Goal: Find specific page/section: Find specific page/section

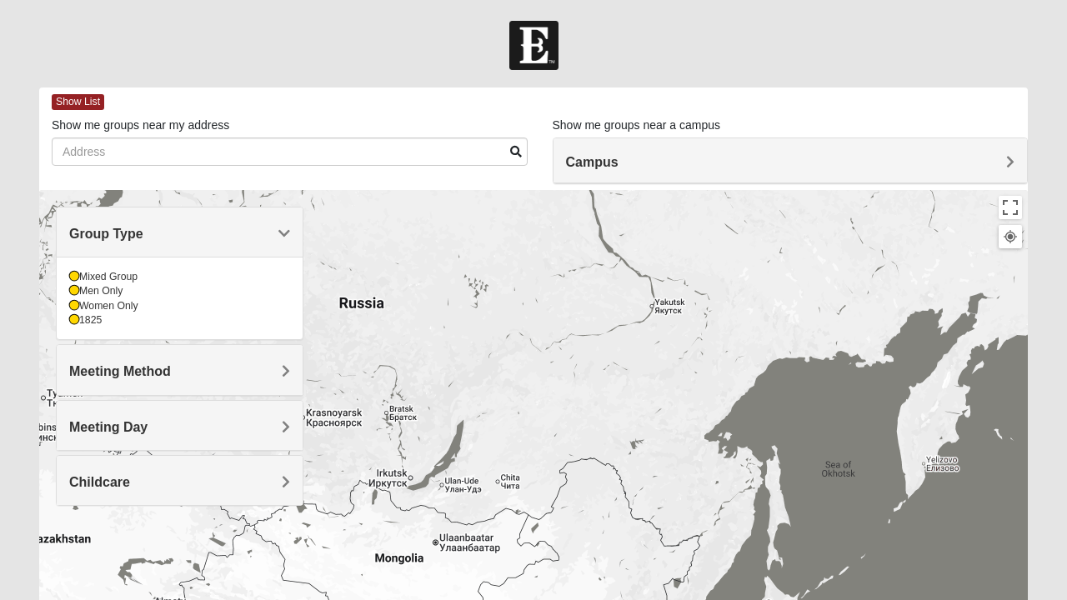
scroll to position [192, 0]
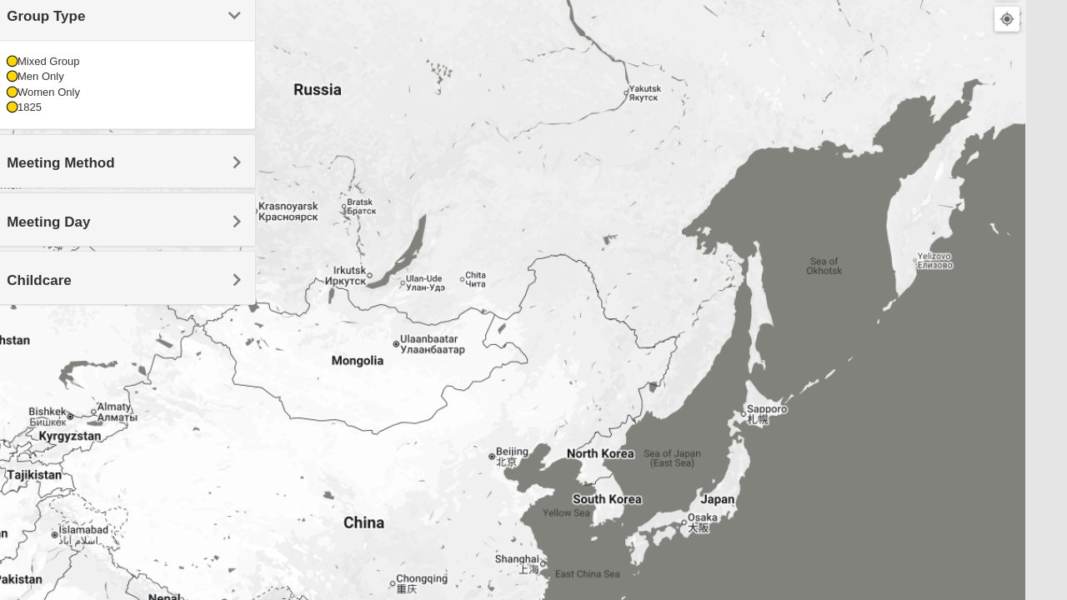
click at [105, 102] on div "Men Only" at bounding box center [179, 100] width 221 height 14
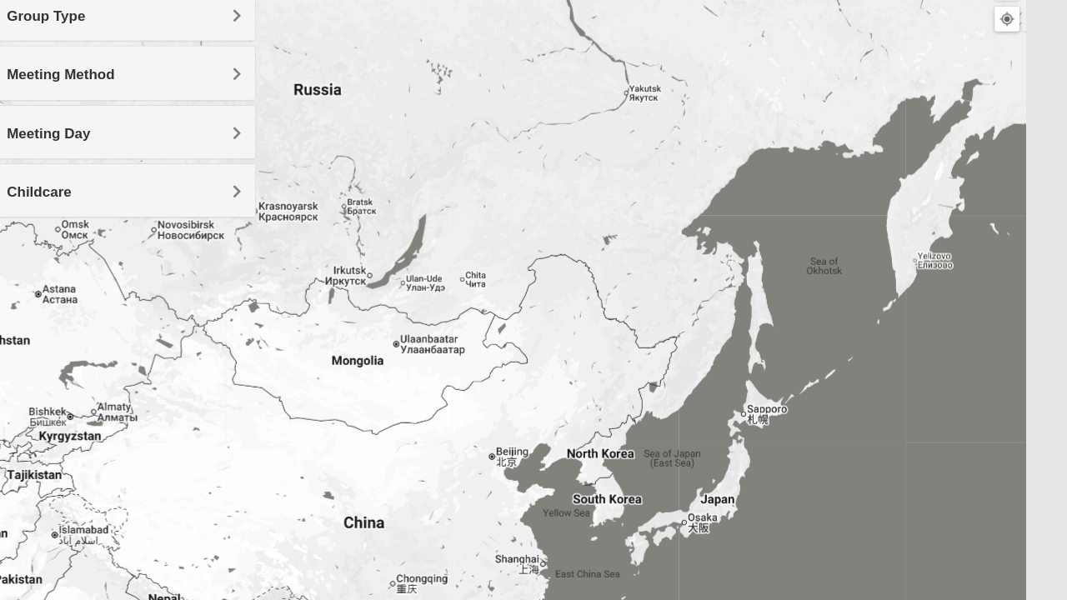
click at [260, 102] on h4 "Meeting Method" at bounding box center [179, 97] width 221 height 16
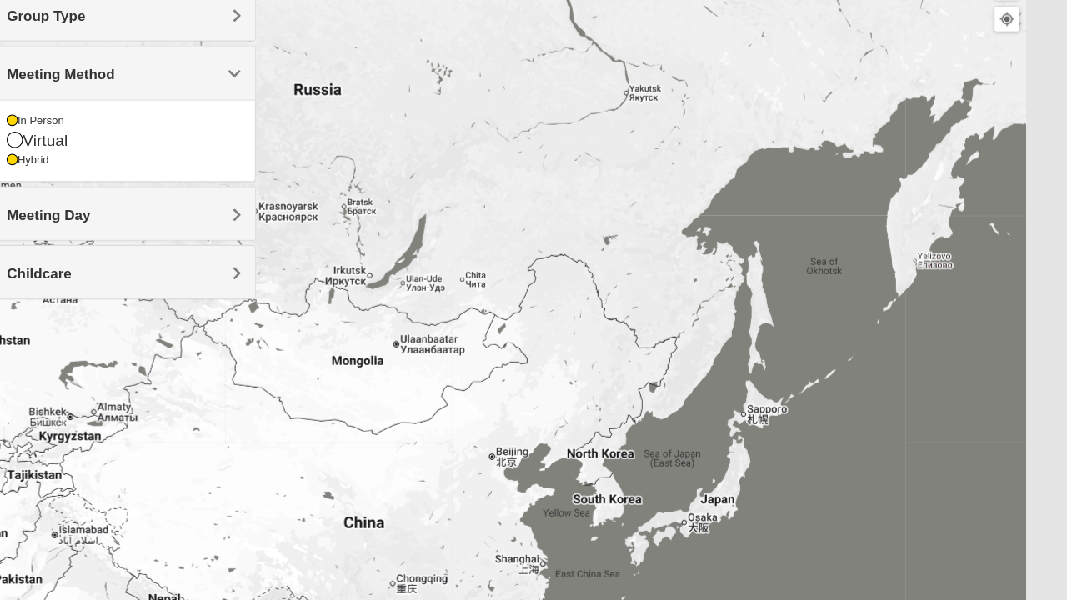
click at [108, 138] on div "In Person" at bounding box center [179, 141] width 221 height 14
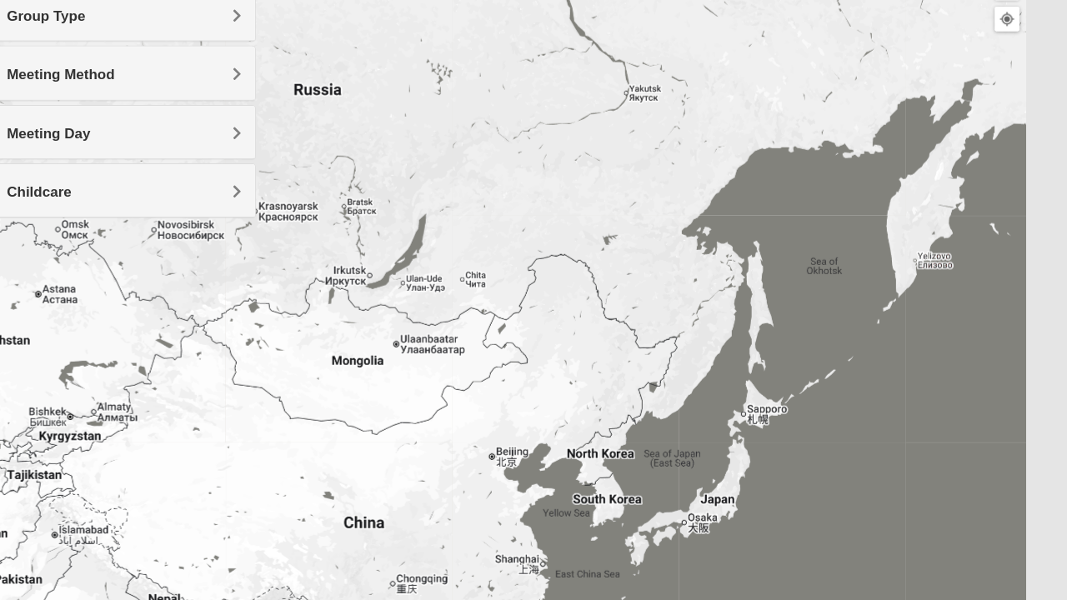
click at [262, 153] on h4 "Meeting Day" at bounding box center [179, 153] width 221 height 16
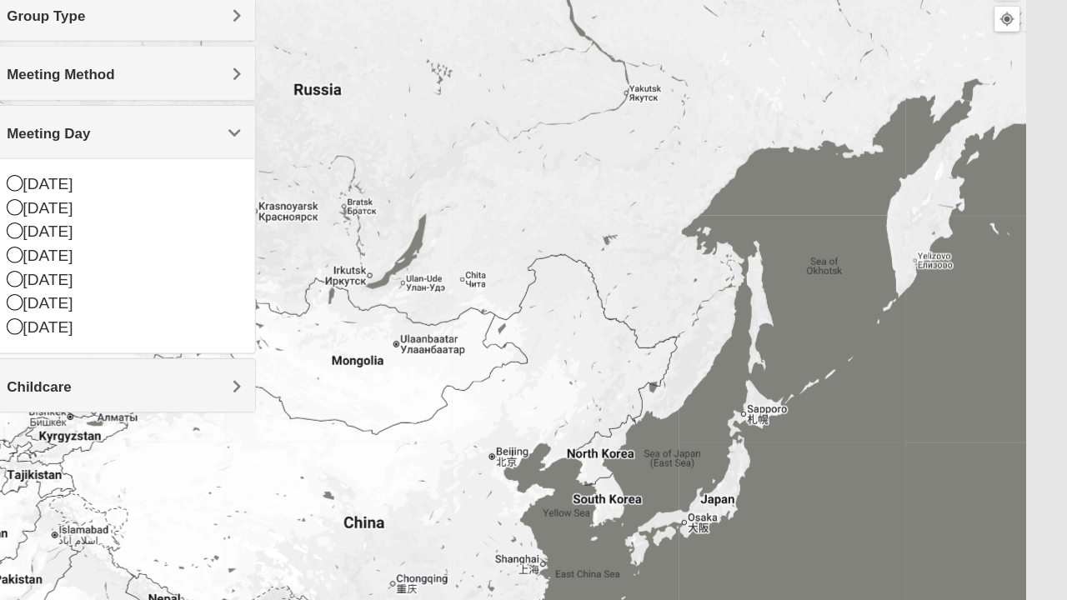
click at [104, 223] on div "[DATE]" at bounding box center [179, 223] width 221 height 23
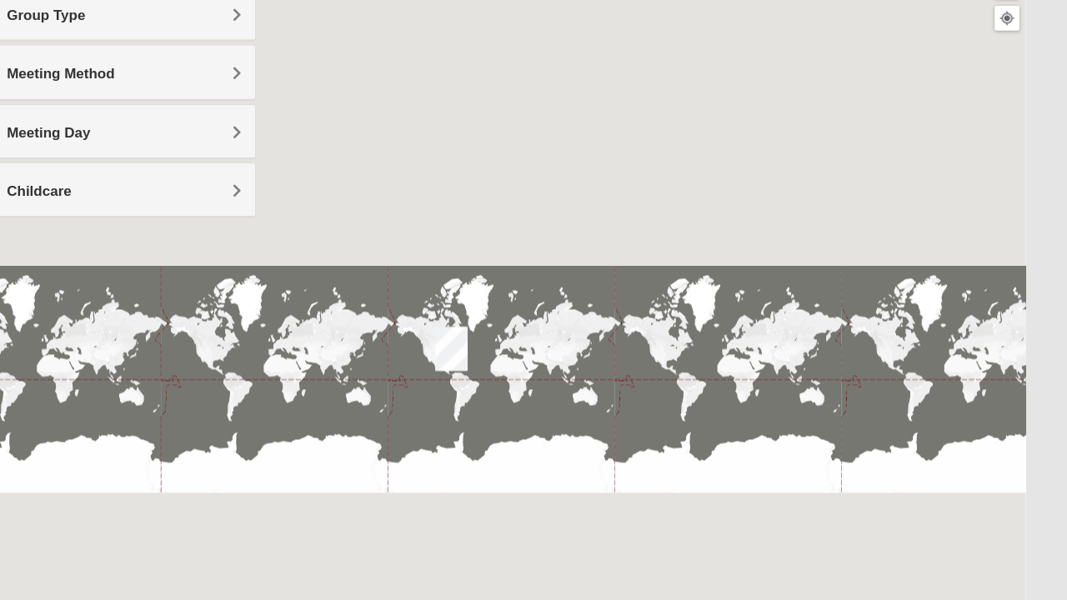
click at [484, 354] on img "Wildlight" at bounding box center [487, 355] width 43 height 53
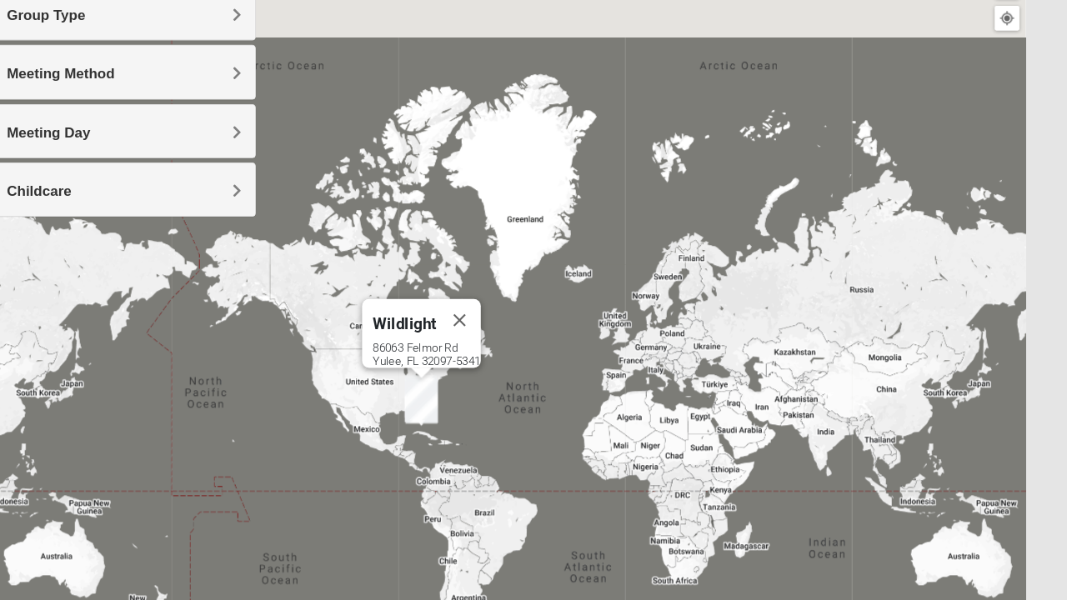
click at [506, 318] on button "Close" at bounding box center [495, 329] width 40 height 40
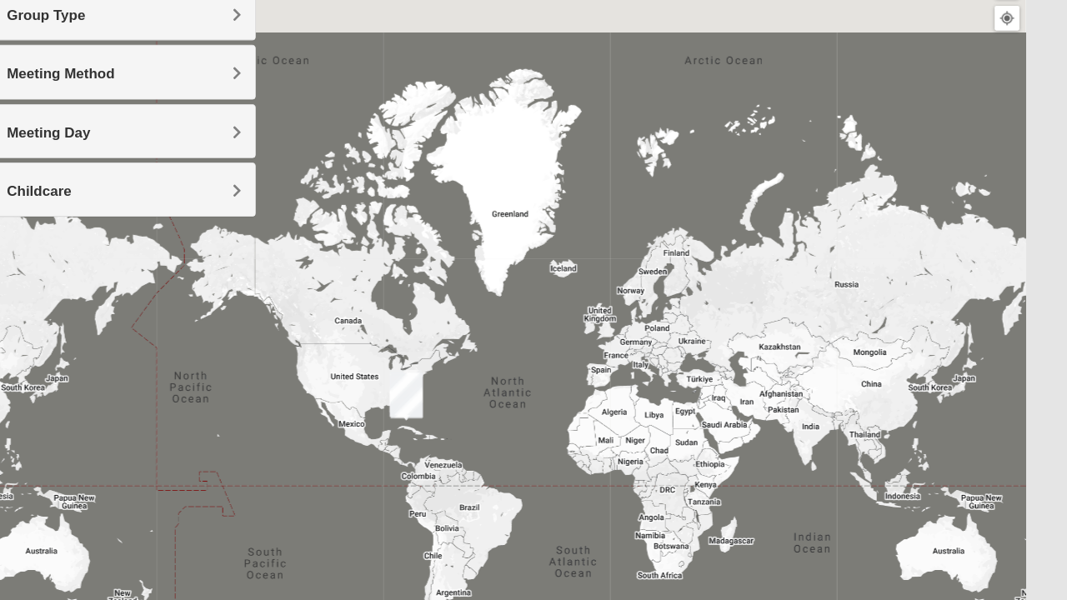
click at [223, 152] on h4 "Meeting Day" at bounding box center [179, 153] width 221 height 16
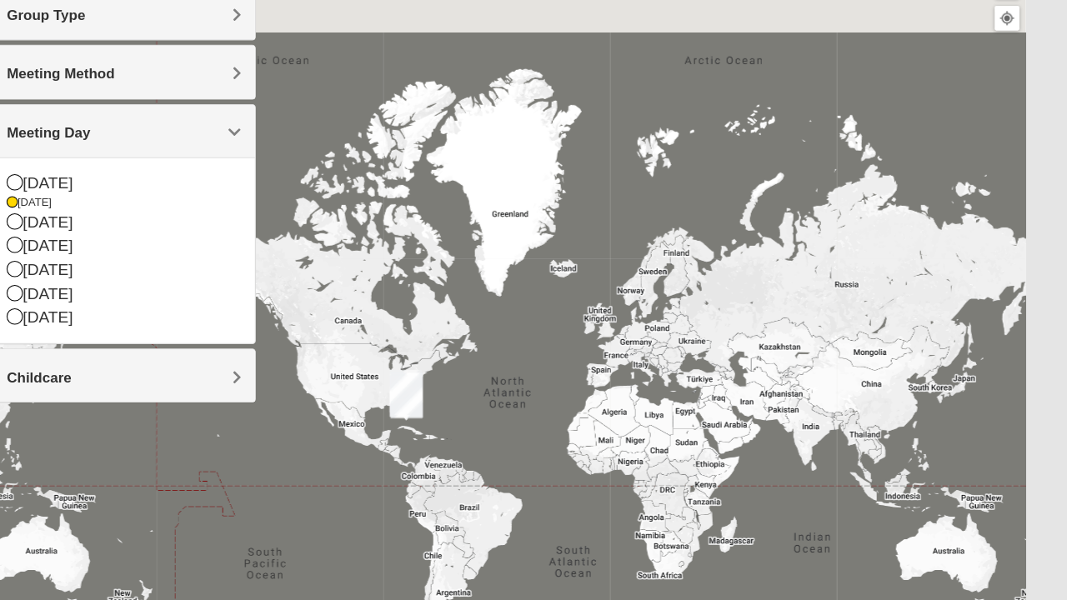
click at [78, 275] on icon at bounding box center [76, 280] width 15 height 15
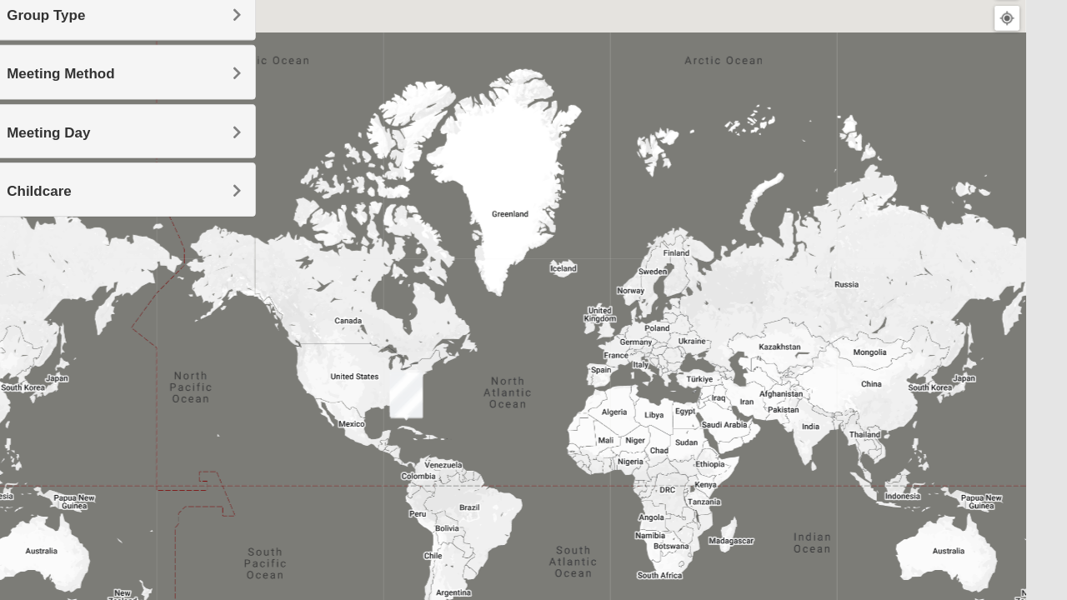
click at [445, 397] on img "Wildlight" at bounding box center [445, 398] width 43 height 53
click at [220, 151] on h4 "Meeting Day" at bounding box center [179, 153] width 221 height 16
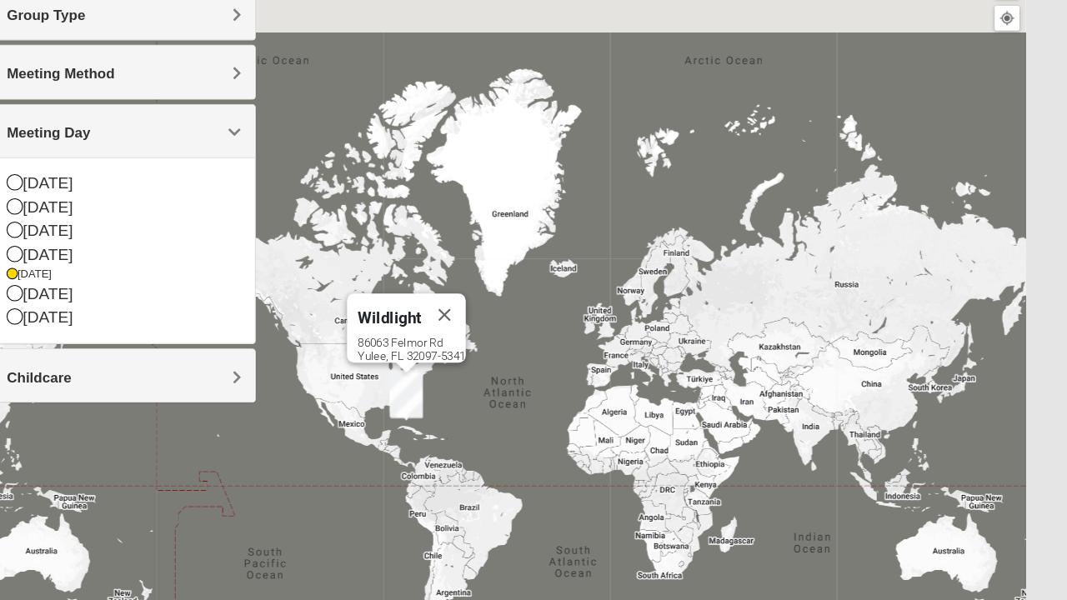
click at [146, 303] on div "[DATE]" at bounding box center [179, 304] width 221 height 23
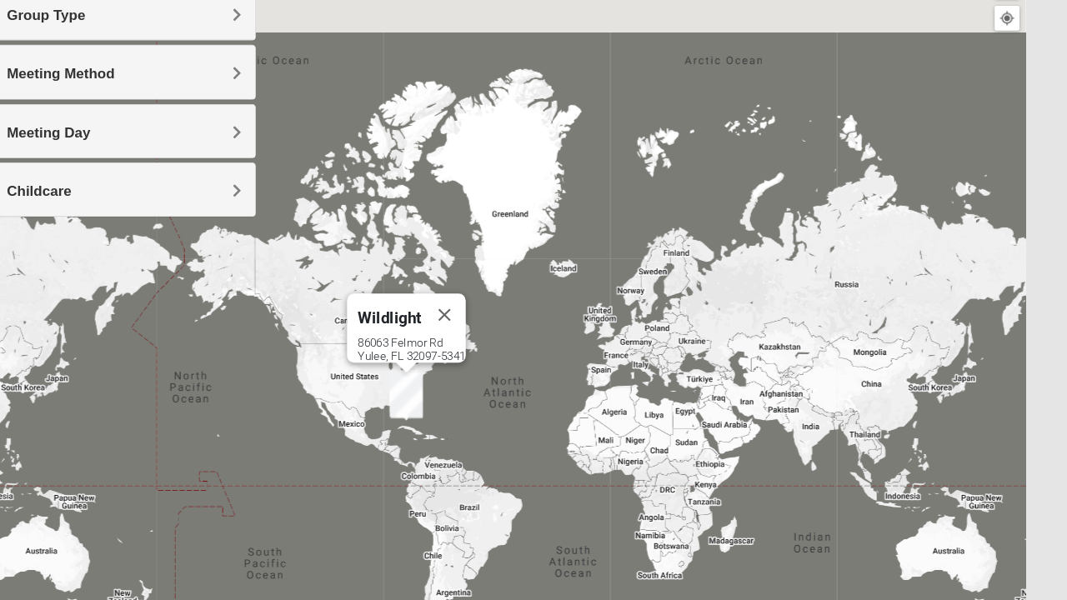
click at [489, 315] on button "Close" at bounding box center [481, 324] width 40 height 40
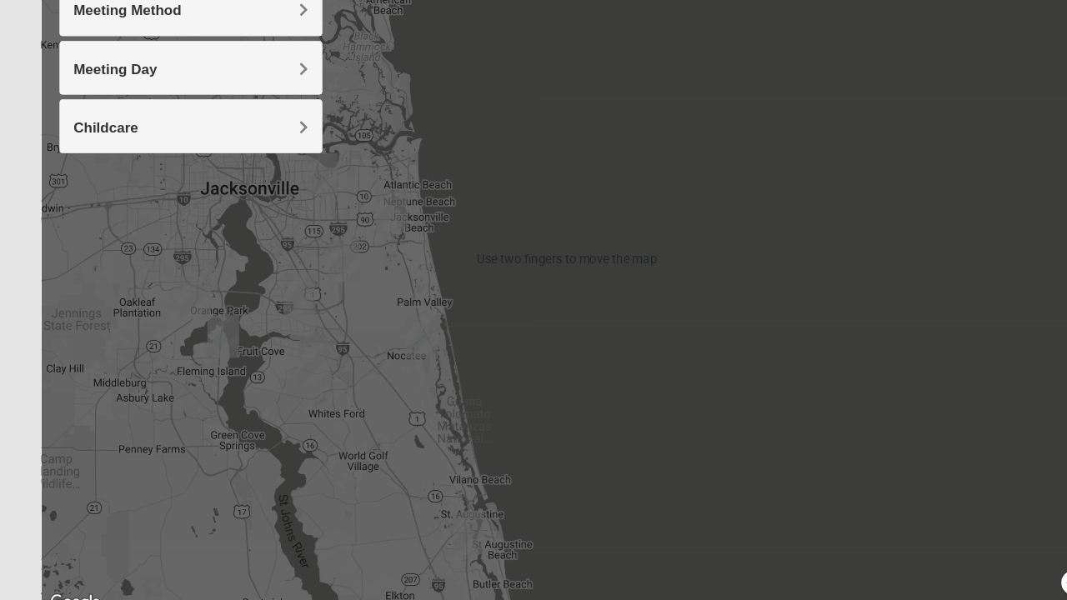
scroll to position [278, 0]
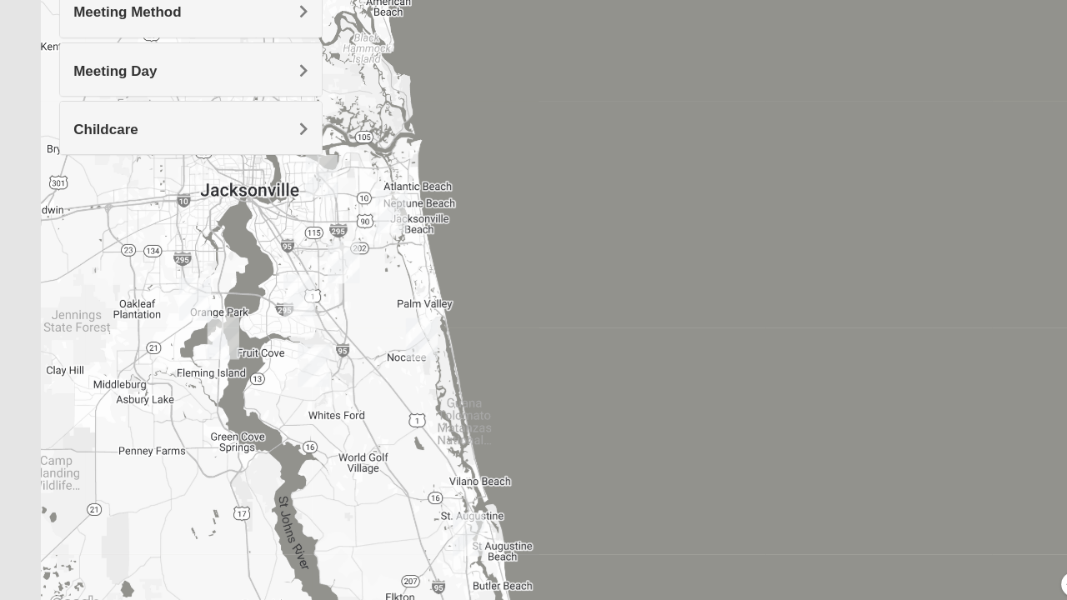
click at [249, 62] on h4 "Meeting Day" at bounding box center [179, 67] width 221 height 16
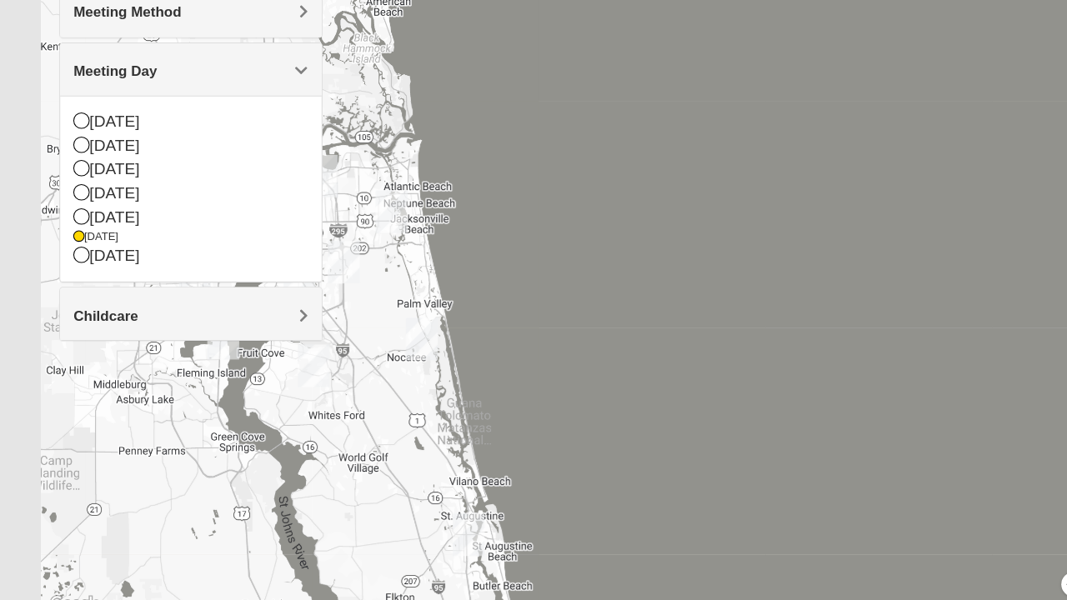
click at [157, 139] on div "[DATE]" at bounding box center [179, 137] width 221 height 23
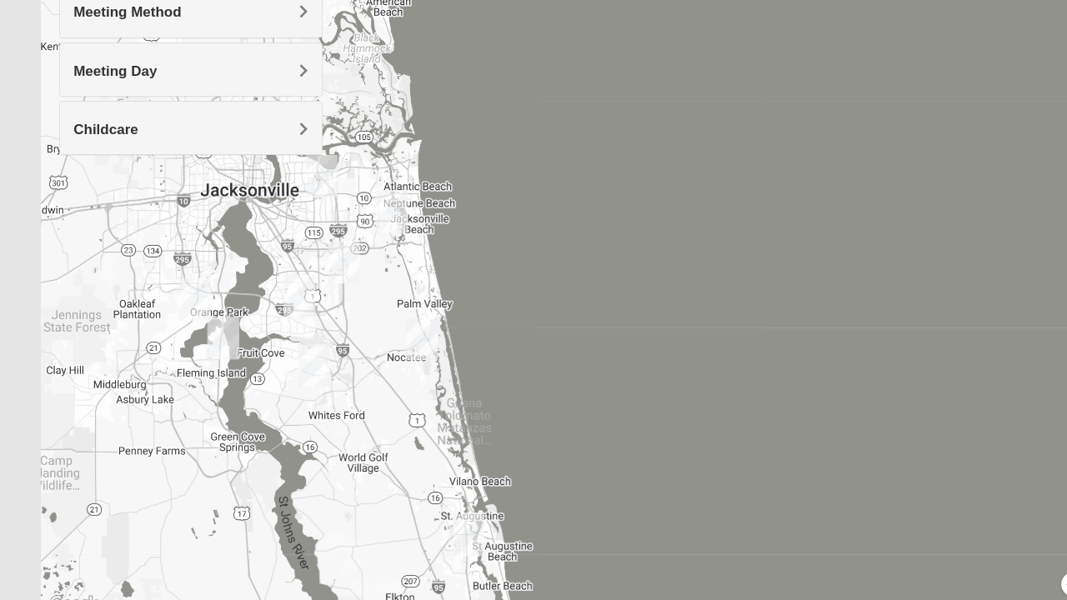
click at [295, 345] on img "St. Johns" at bounding box center [294, 344] width 43 height 53
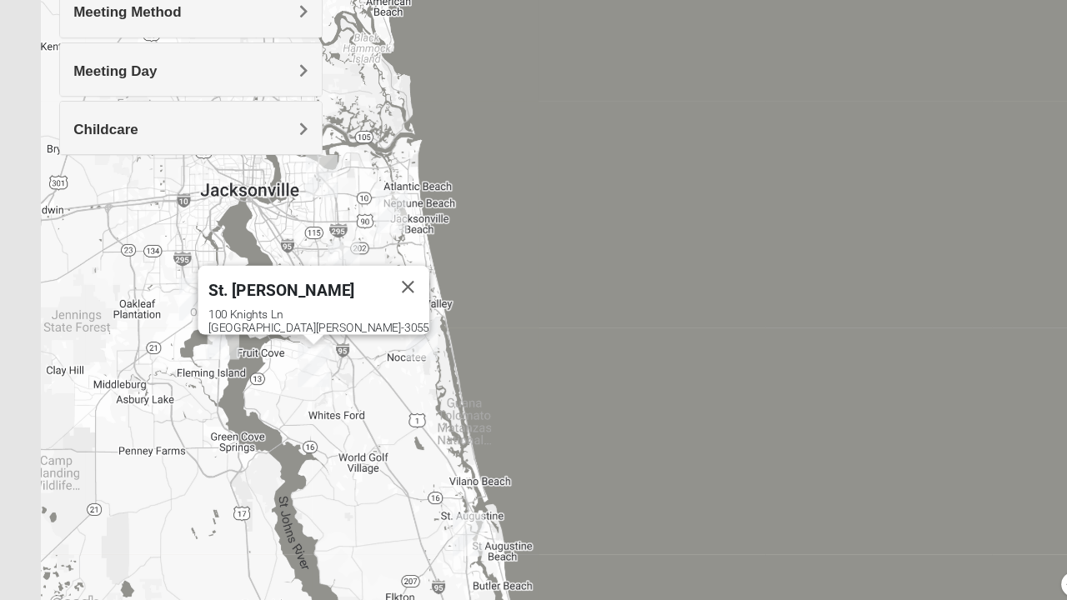
click at [320, 290] on div "[STREET_ADDRESS][PERSON_NAME]" at bounding box center [301, 302] width 208 height 25
click at [291, 266] on span "St. [PERSON_NAME]" at bounding box center [266, 273] width 138 height 18
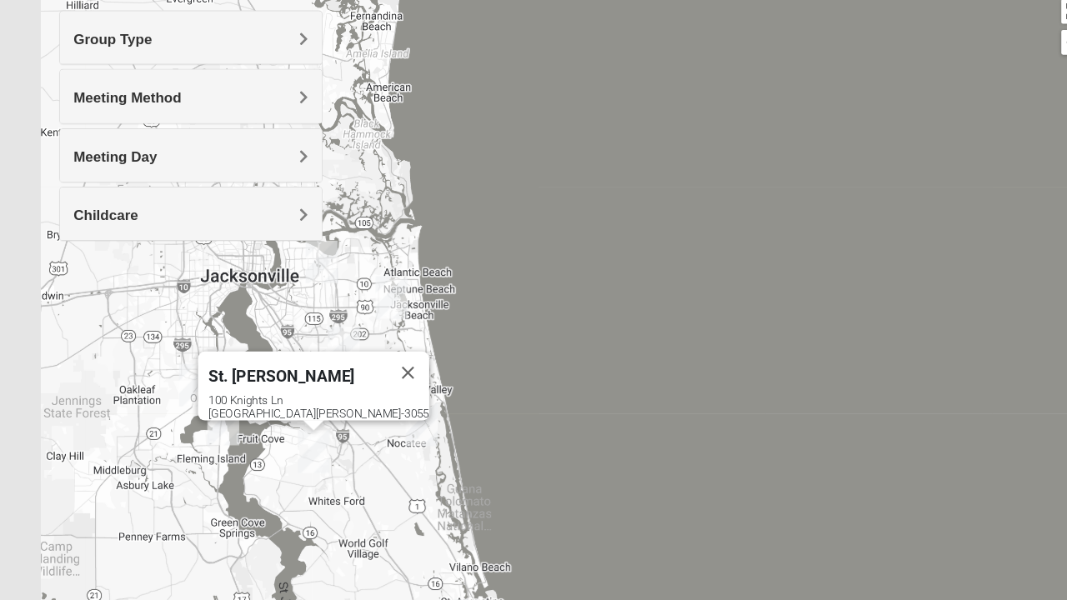
scroll to position [163, 0]
click at [297, 454] on img "St. Johns" at bounding box center [294, 459] width 43 height 53
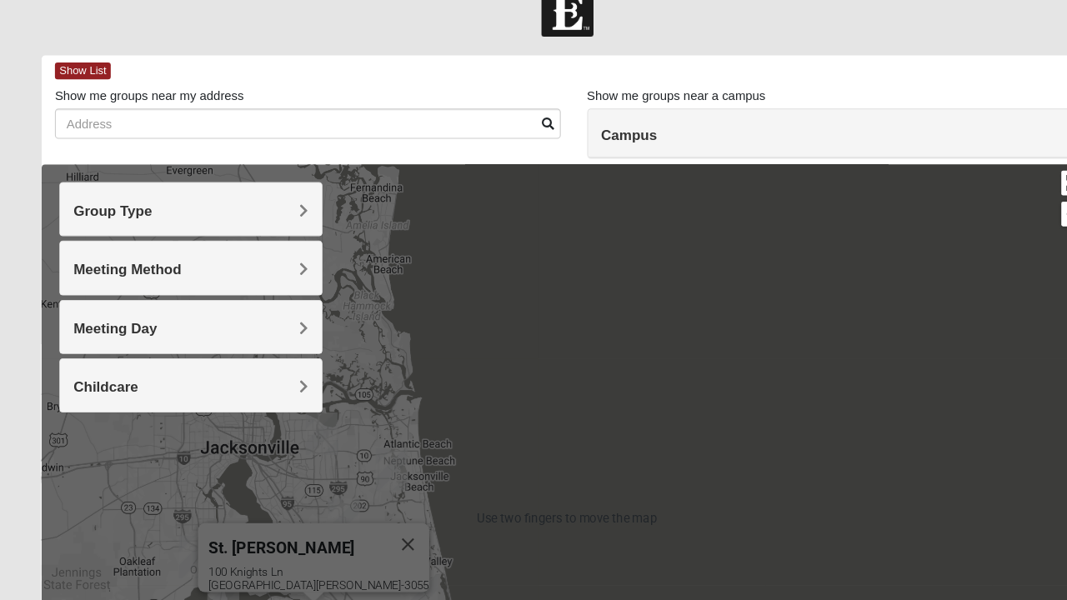
scroll to position [32, 0]
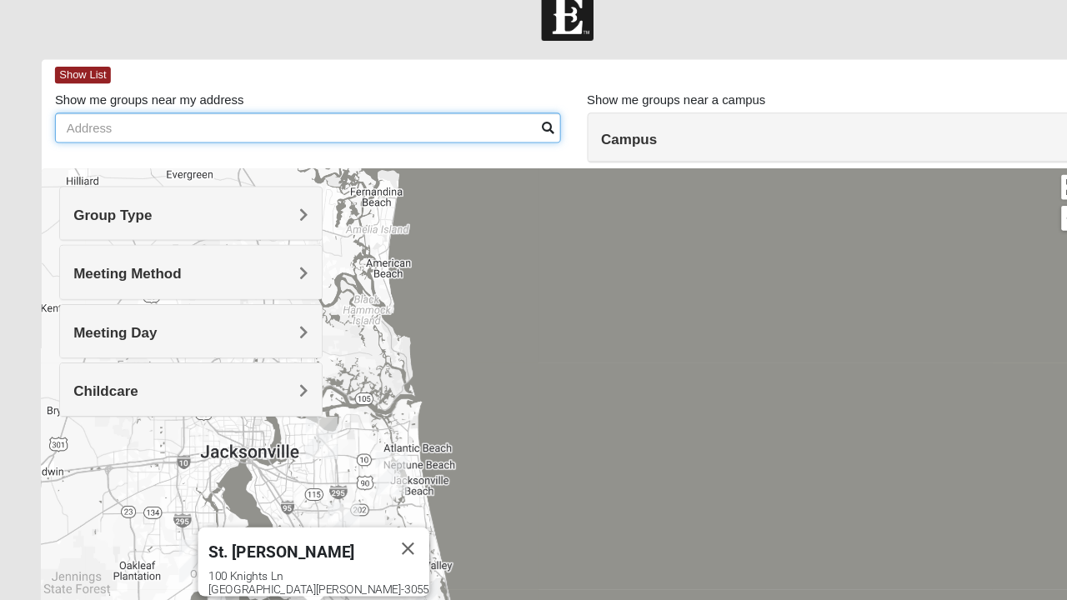
click at [213, 120] on input "Show me groups near my address" at bounding box center [290, 120] width 476 height 28
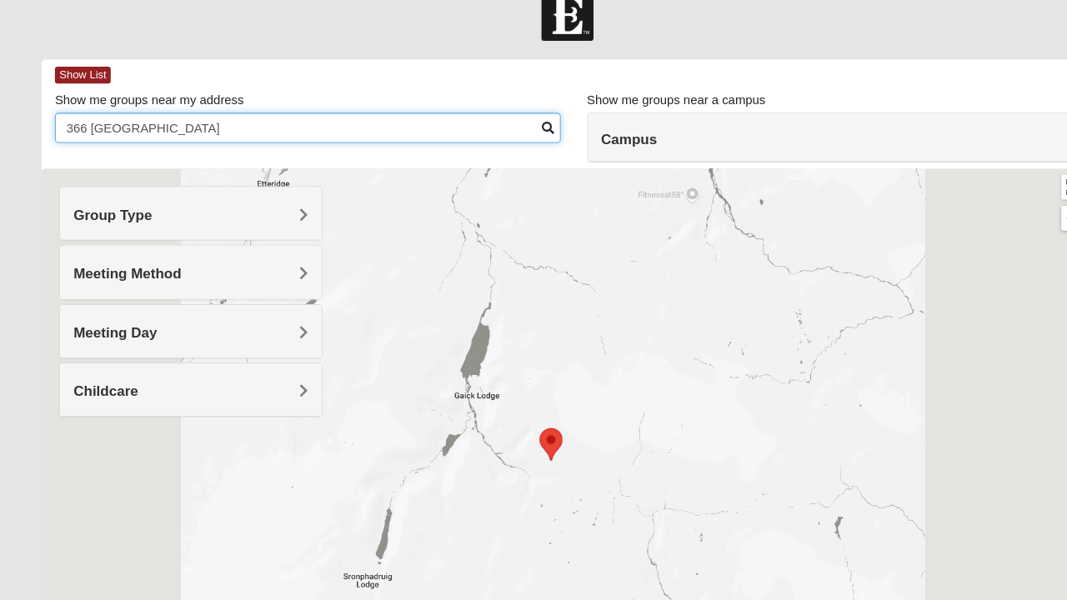
type input "366 [GEOGRAPHIC_DATA]"
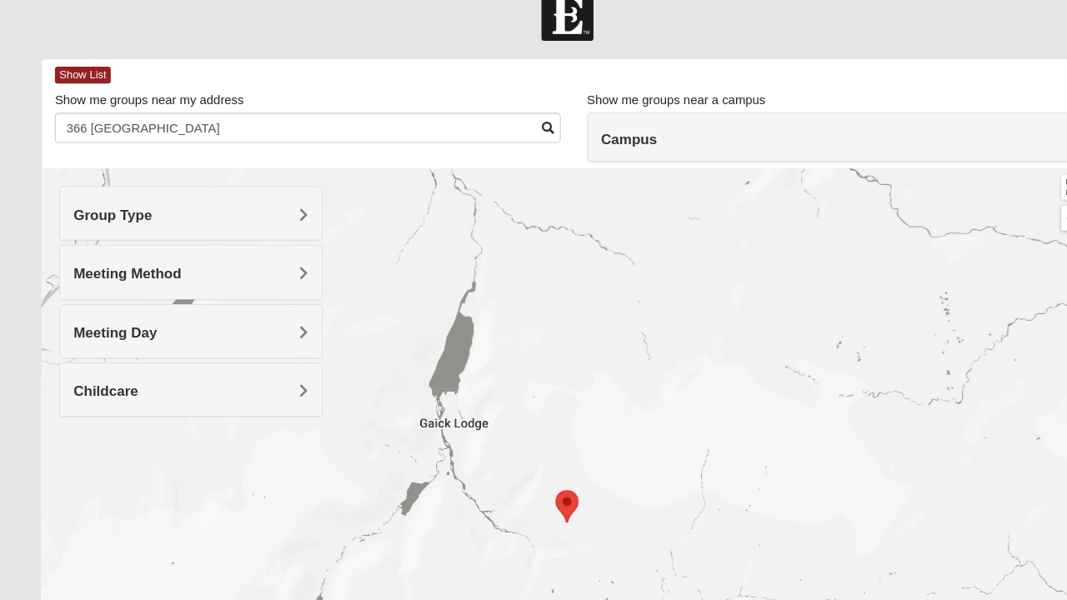
click at [671, 133] on h4 "Campus" at bounding box center [790, 131] width 449 height 16
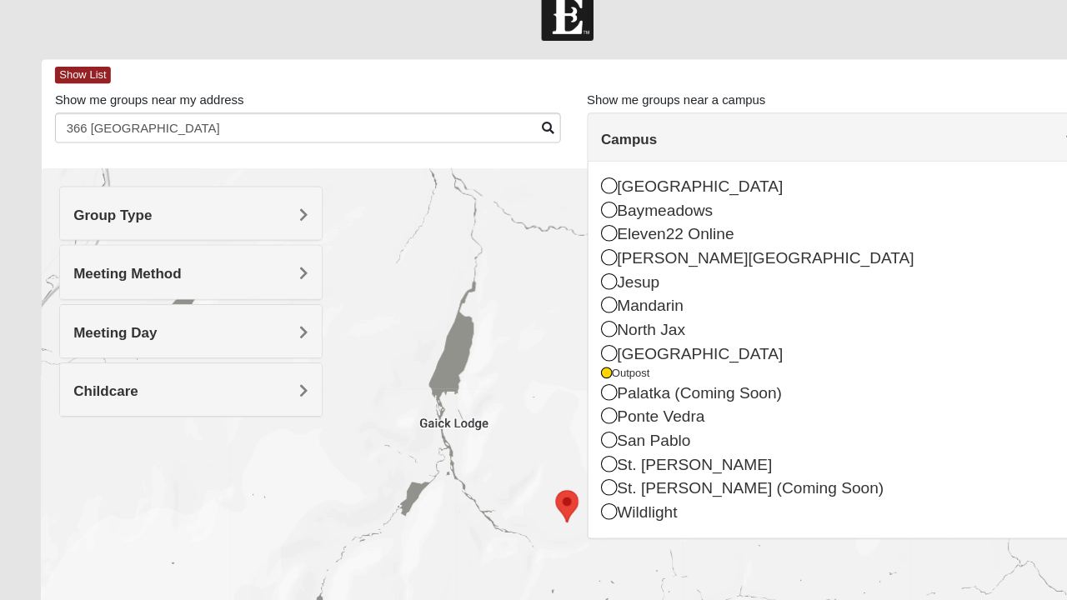
click at [572, 430] on icon at bounding box center [573, 436] width 15 height 15
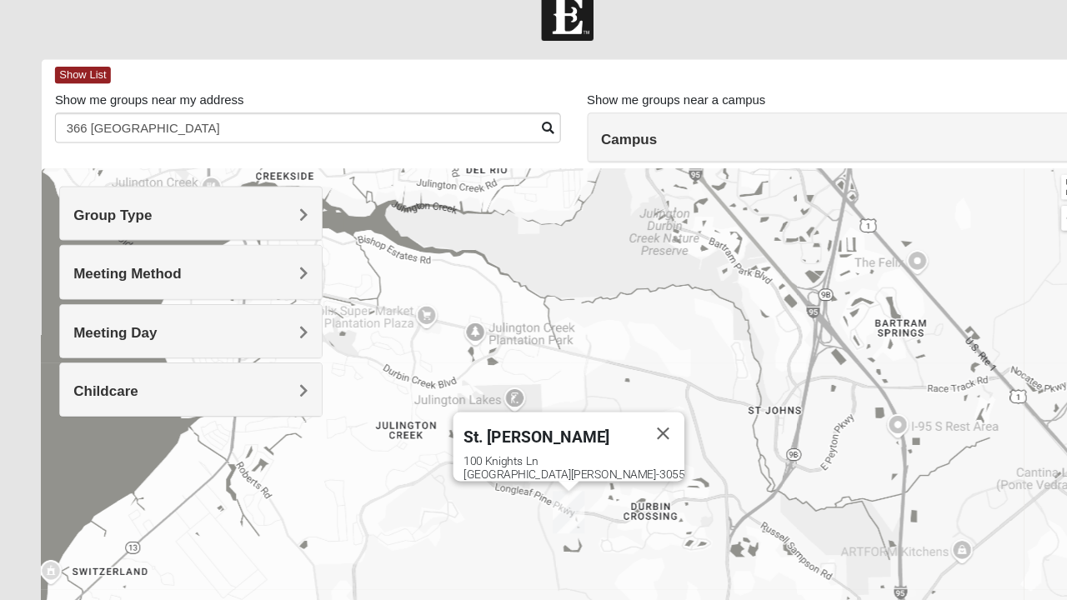
click at [537, 414] on div "St. [PERSON_NAME]" at bounding box center [521, 408] width 168 height 40
click at [526, 430] on div "[STREET_ADDRESS][PERSON_NAME]" at bounding box center [541, 440] width 208 height 25
click at [253, 196] on h4 "Group Type" at bounding box center [179, 202] width 221 height 16
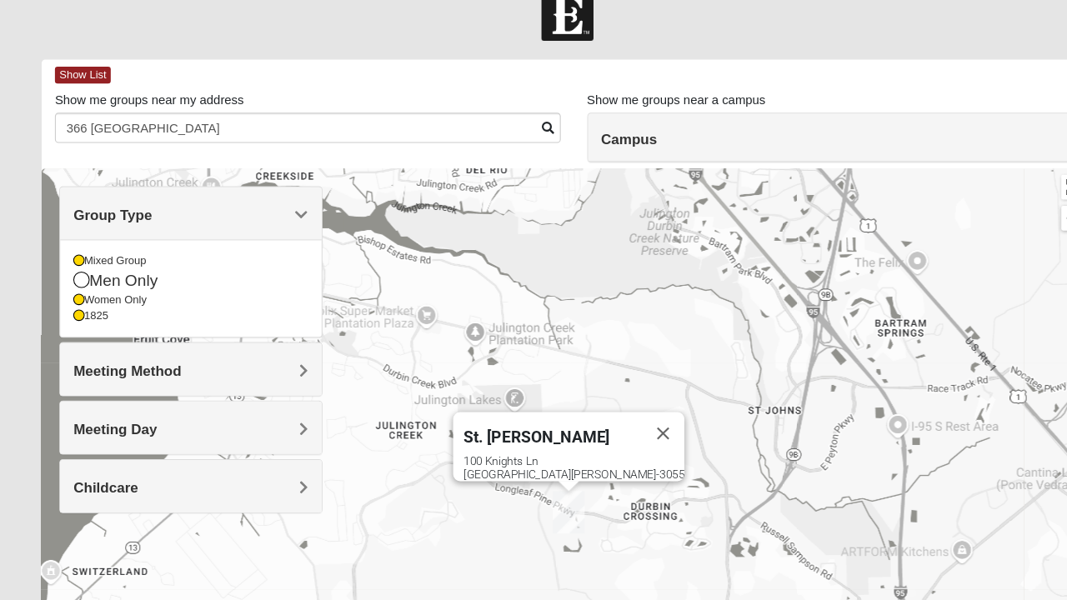
click at [93, 260] on div "Men Only" at bounding box center [179, 264] width 221 height 23
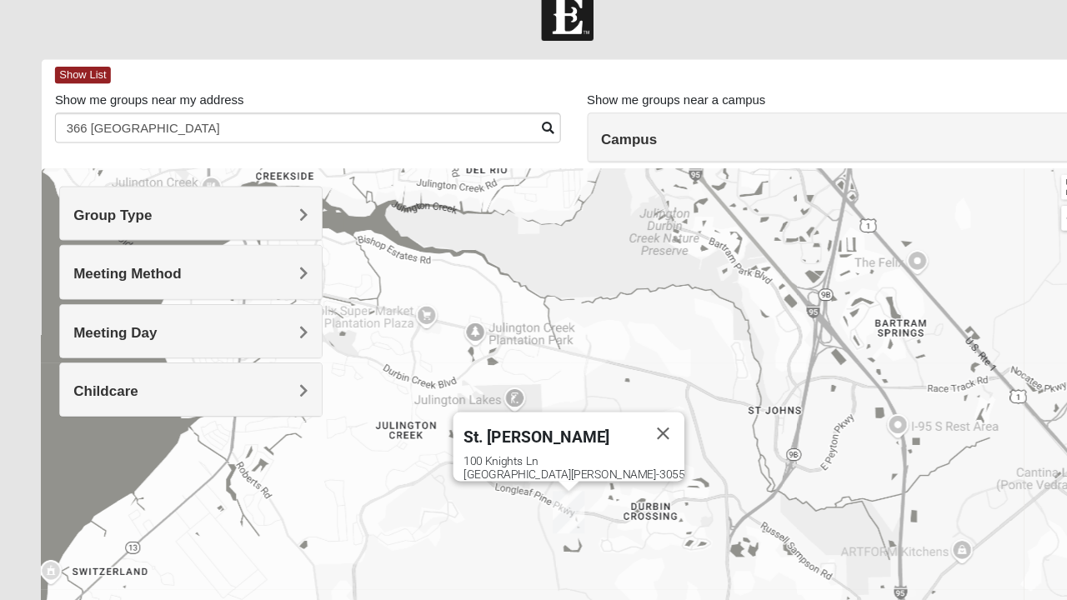
click at [258, 261] on h4 "Meeting Method" at bounding box center [179, 257] width 221 height 16
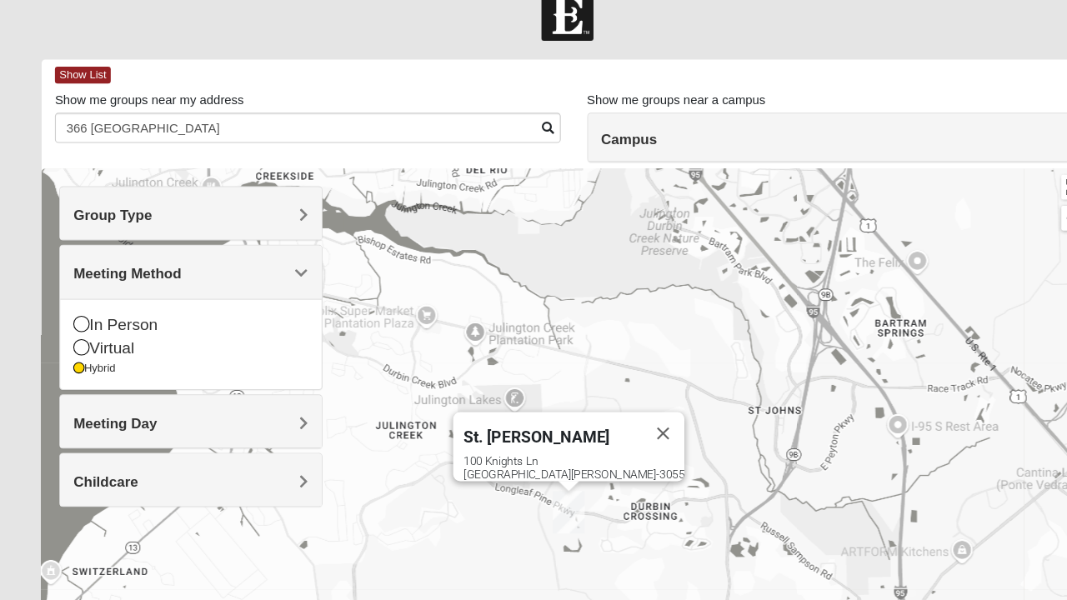
click at [79, 303] on icon at bounding box center [76, 304] width 15 height 15
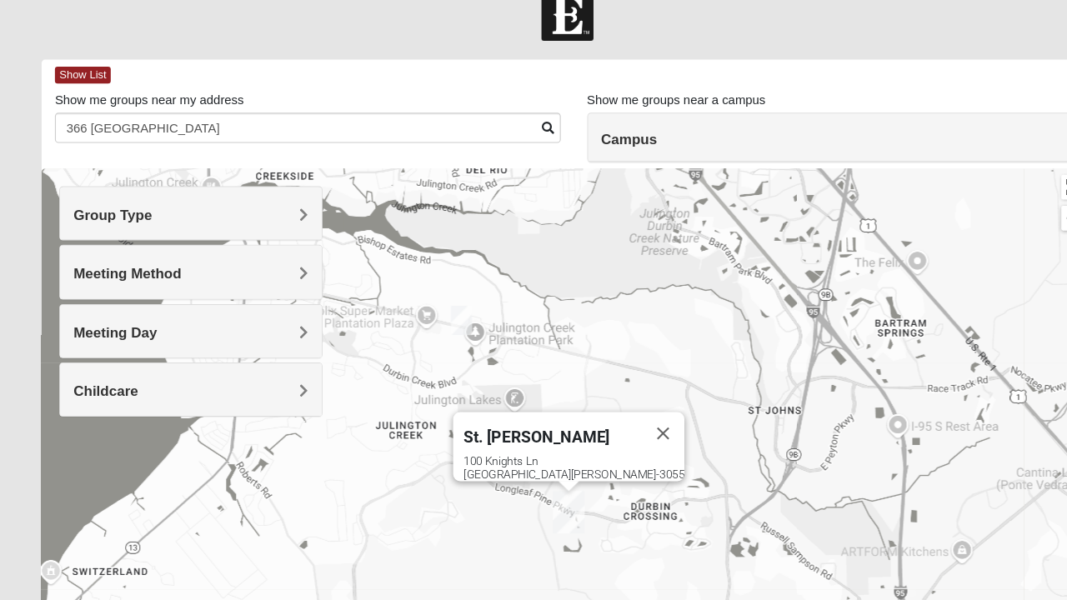
click at [432, 298] on img "Mens Kinnaman/Gerville-Reache 32259" at bounding box center [434, 301] width 33 height 41
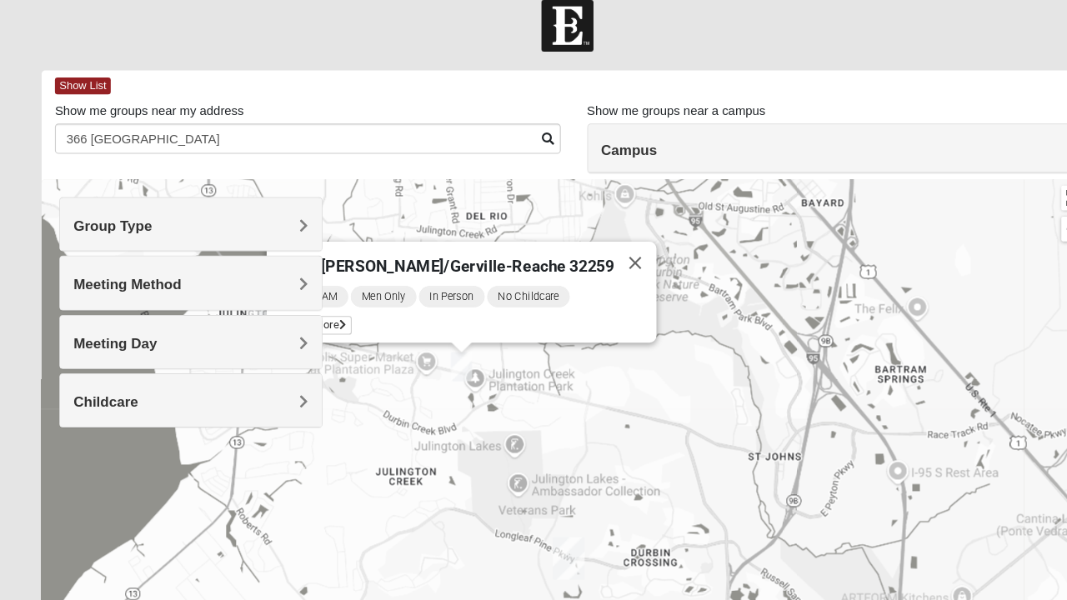
scroll to position [0, 0]
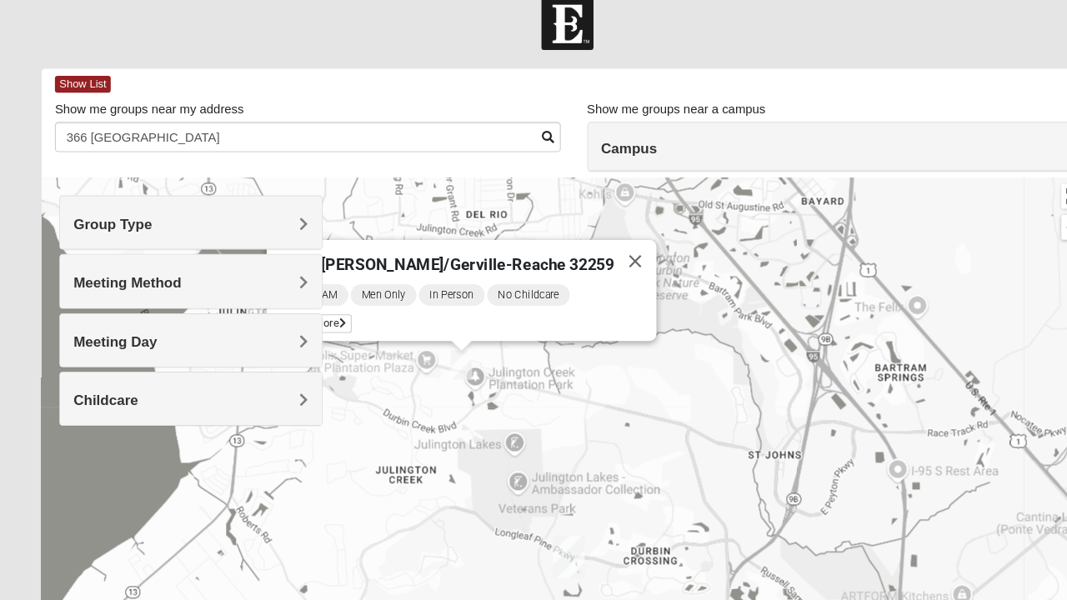
click at [326, 322] on icon at bounding box center [322, 327] width 7 height 10
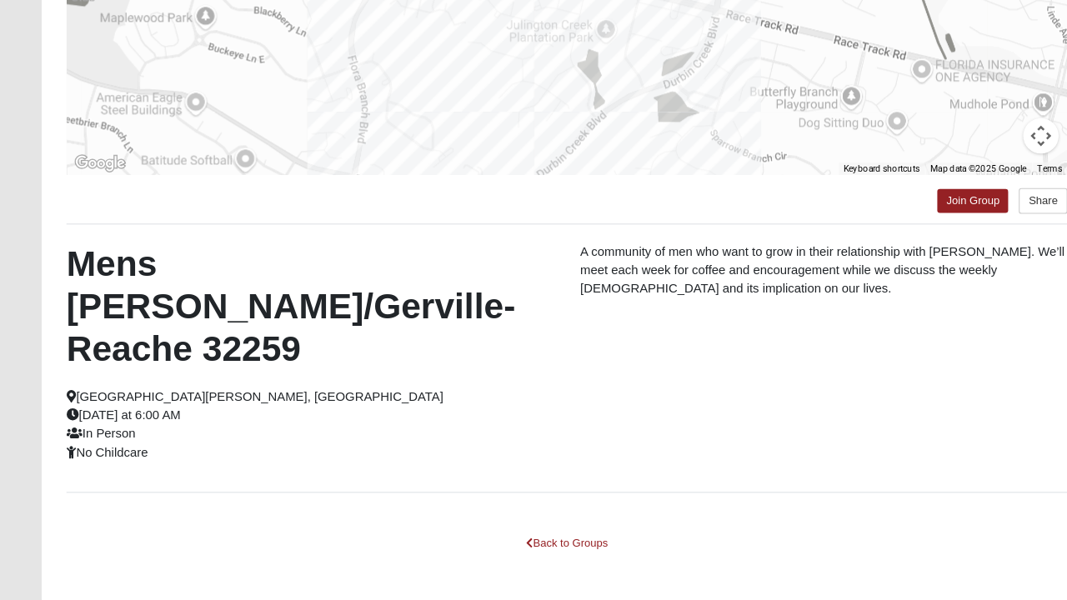
scroll to position [337, 0]
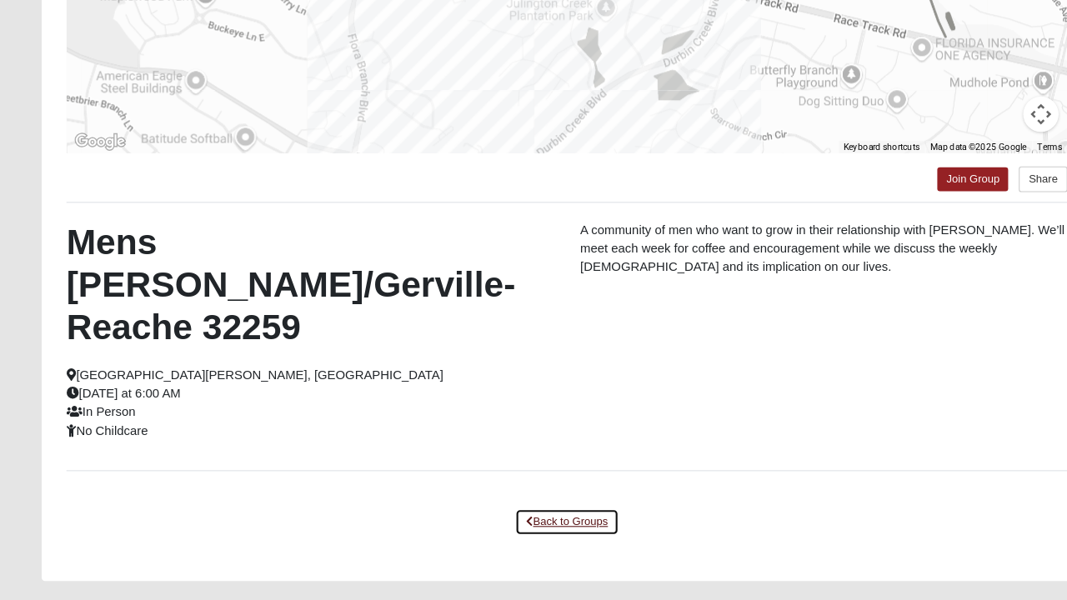
click at [539, 514] on link "Back to Groups" at bounding box center [533, 527] width 98 height 26
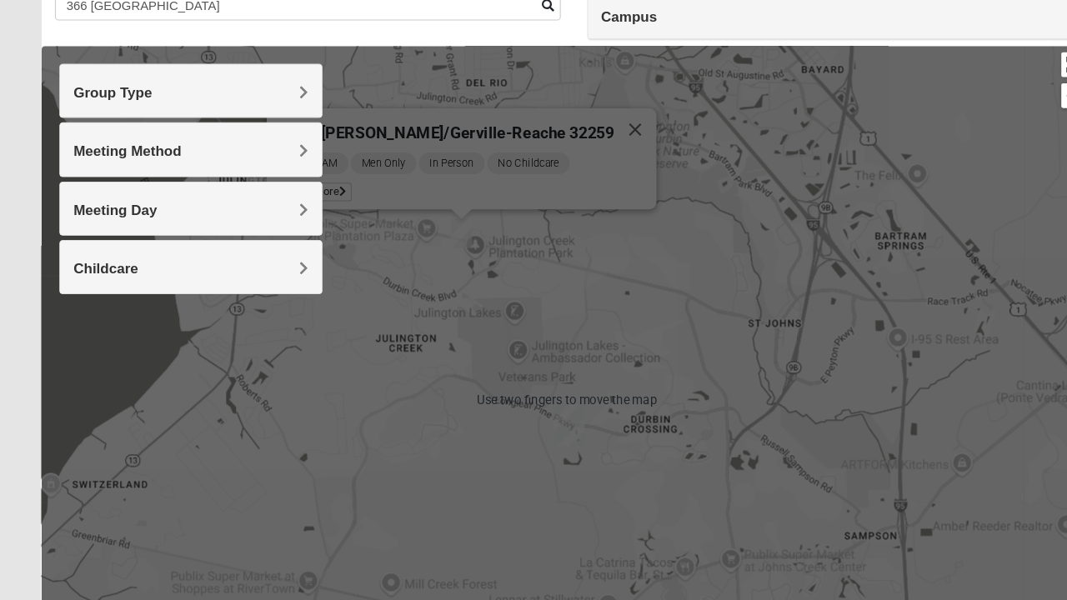
scroll to position [144, 0]
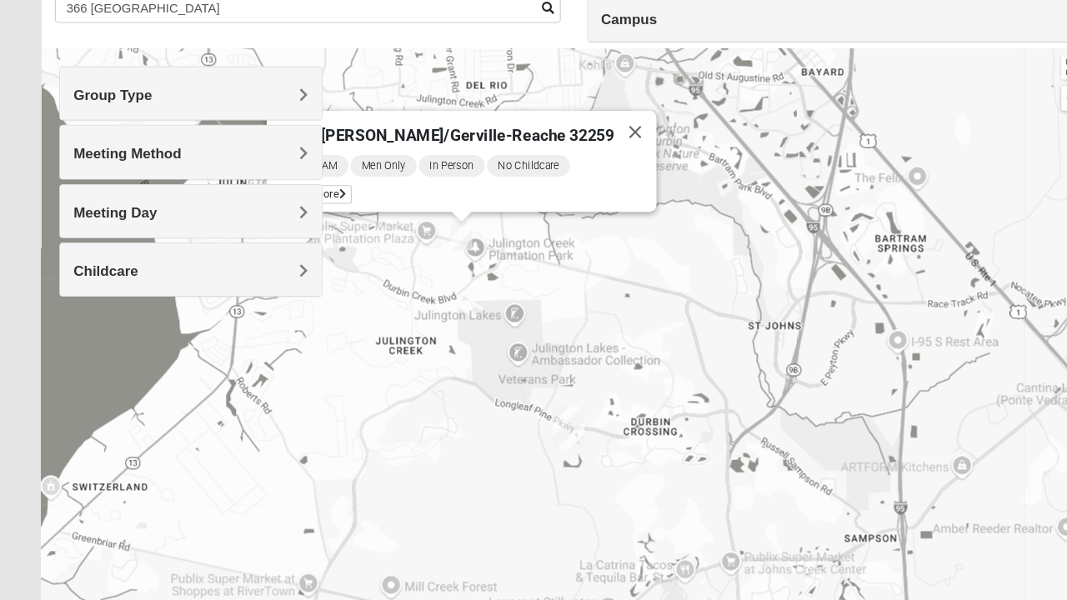
click at [232, 198] on h4 "Meeting Day" at bounding box center [179, 201] width 221 height 16
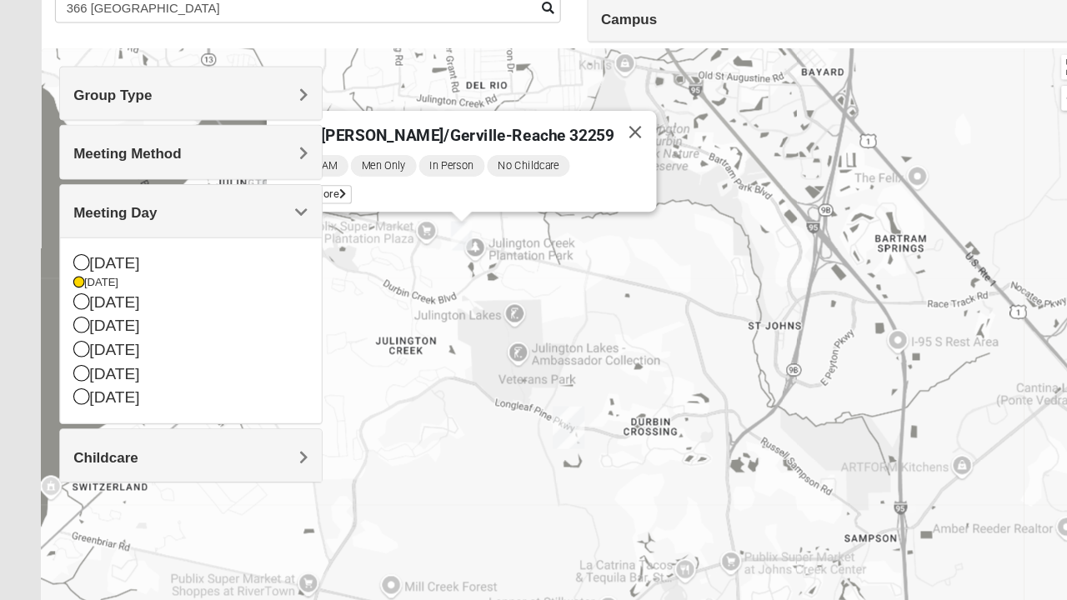
click at [171, 310] on div "[DATE]" at bounding box center [179, 307] width 221 height 23
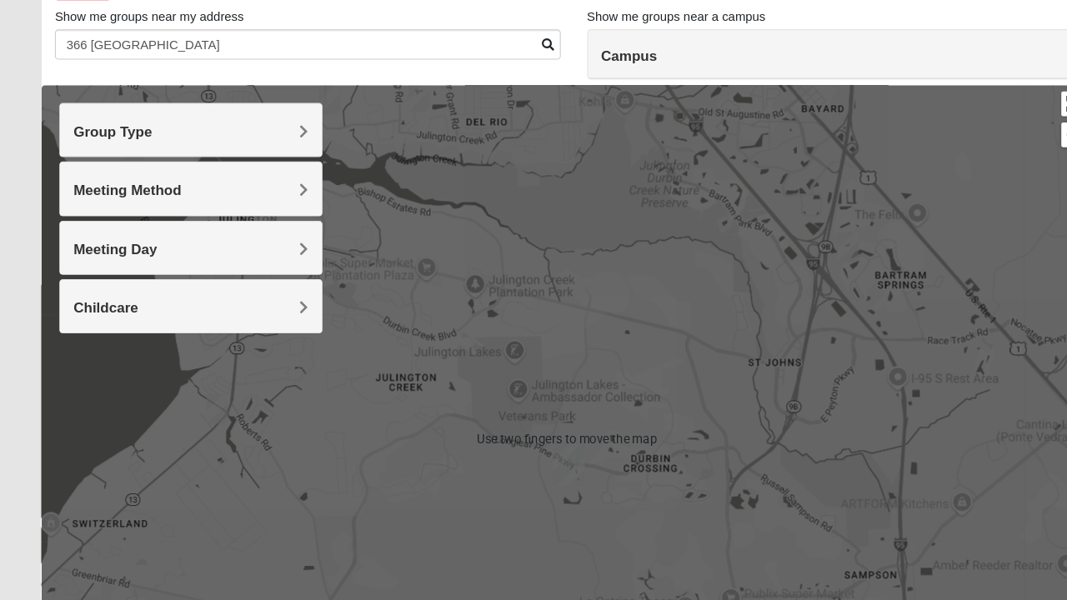
scroll to position [89, 0]
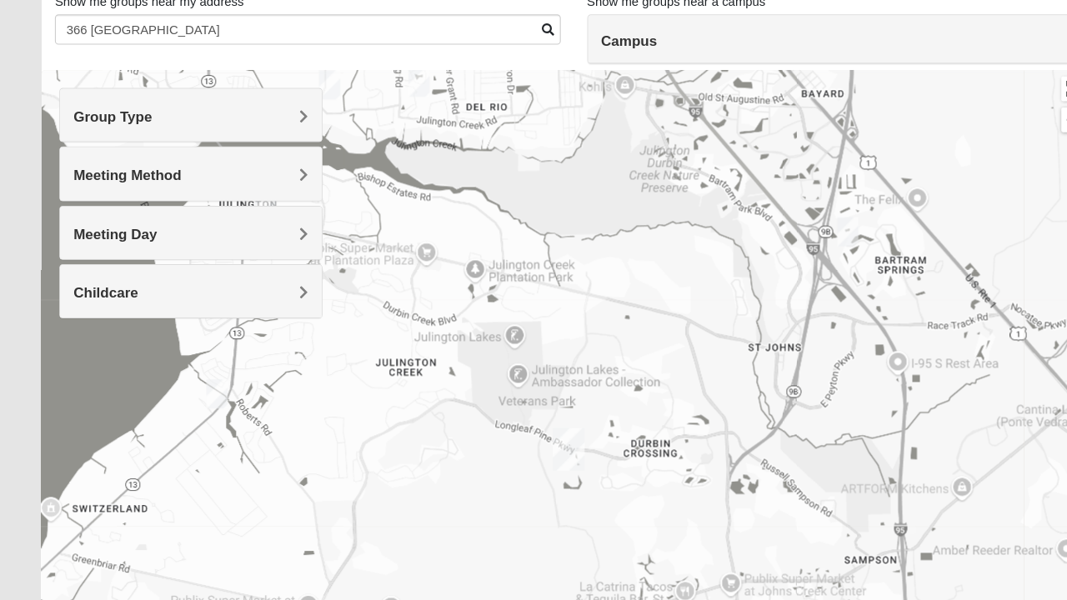
click at [213, 410] on img "1825 Mixed Faletra 32259" at bounding box center [204, 405] width 33 height 41
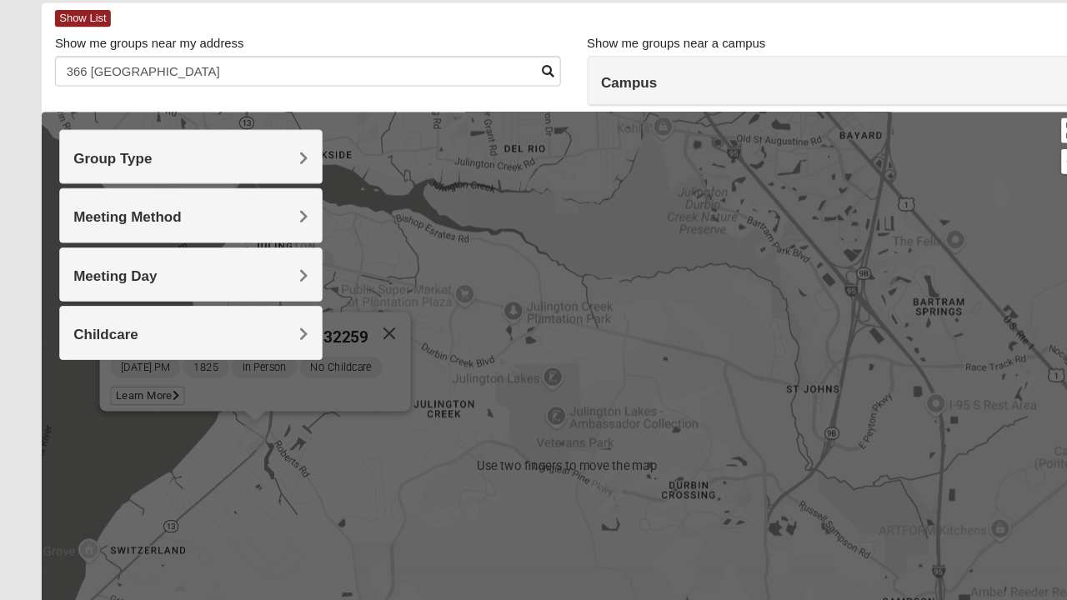
scroll to position [83, 0]
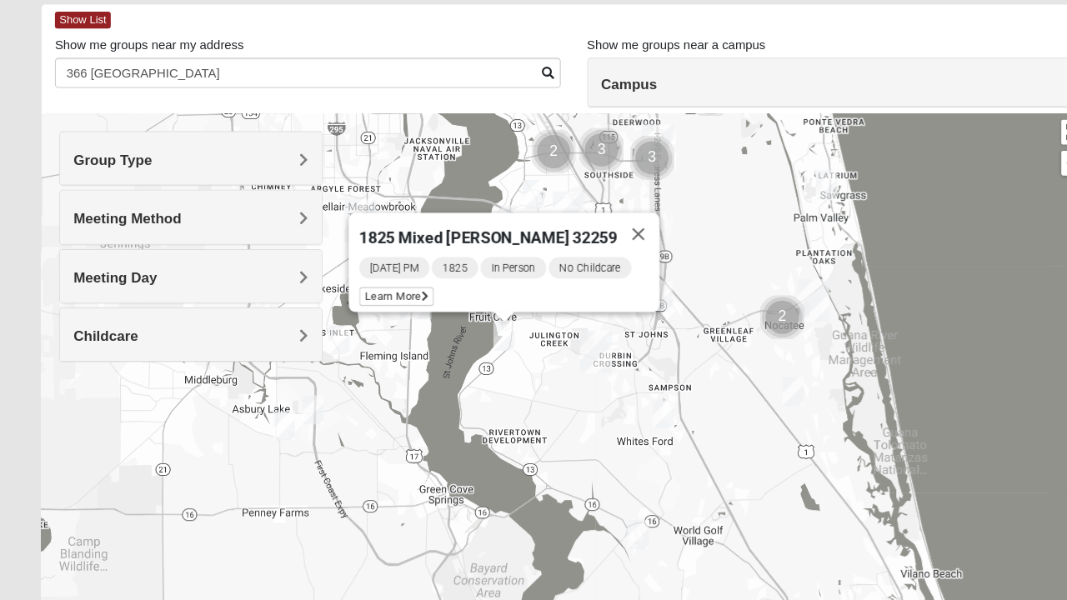
click at [383, 272] on span "Learn More" at bounding box center [374, 279] width 70 height 18
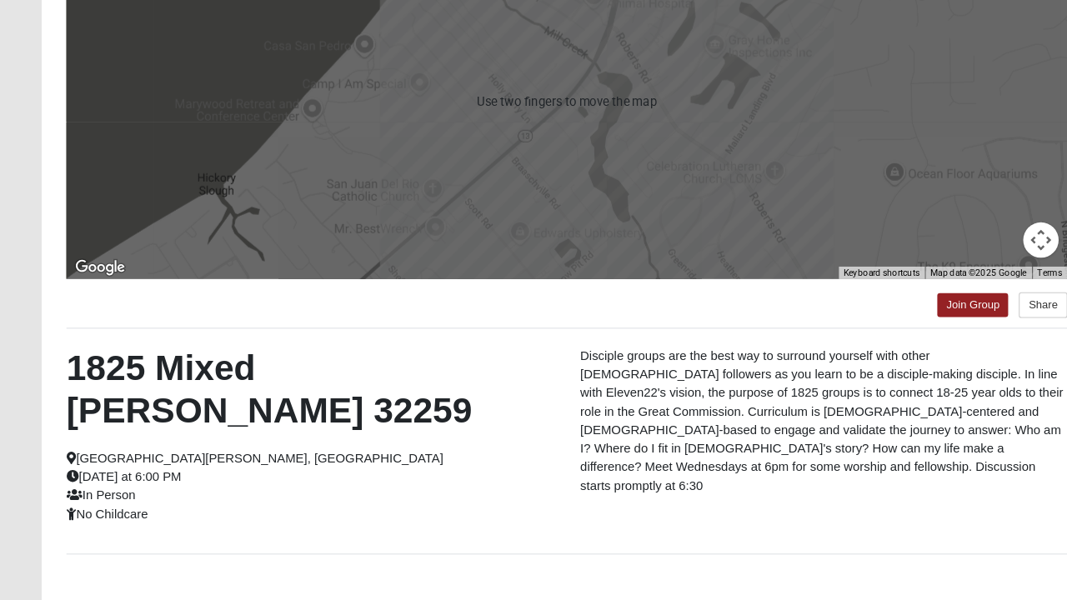
scroll to position [220, 0]
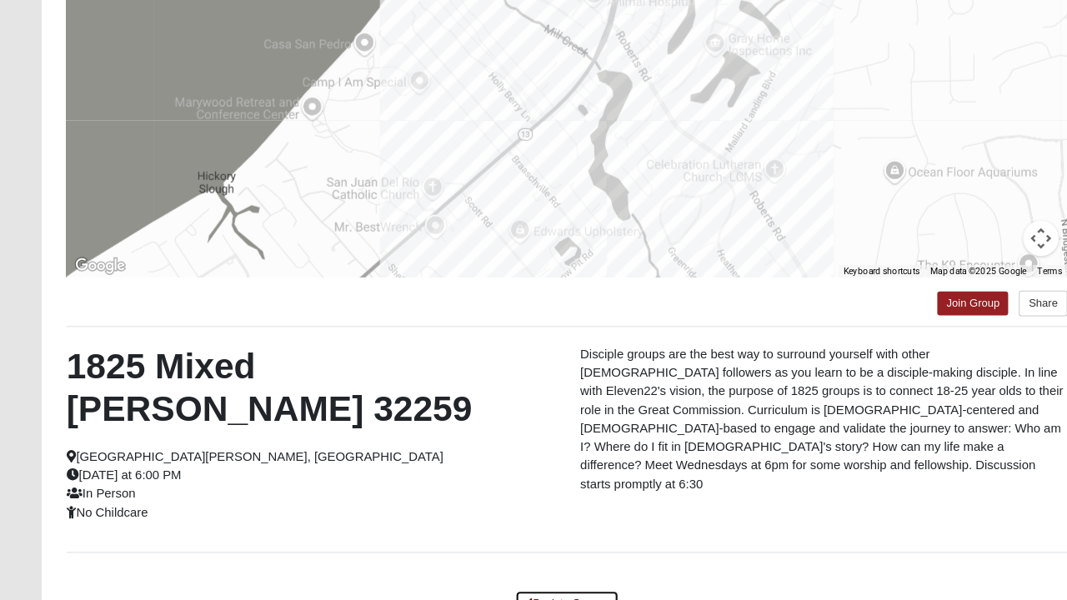
click at [557, 590] on link "Back to Groups" at bounding box center [533, 603] width 98 height 26
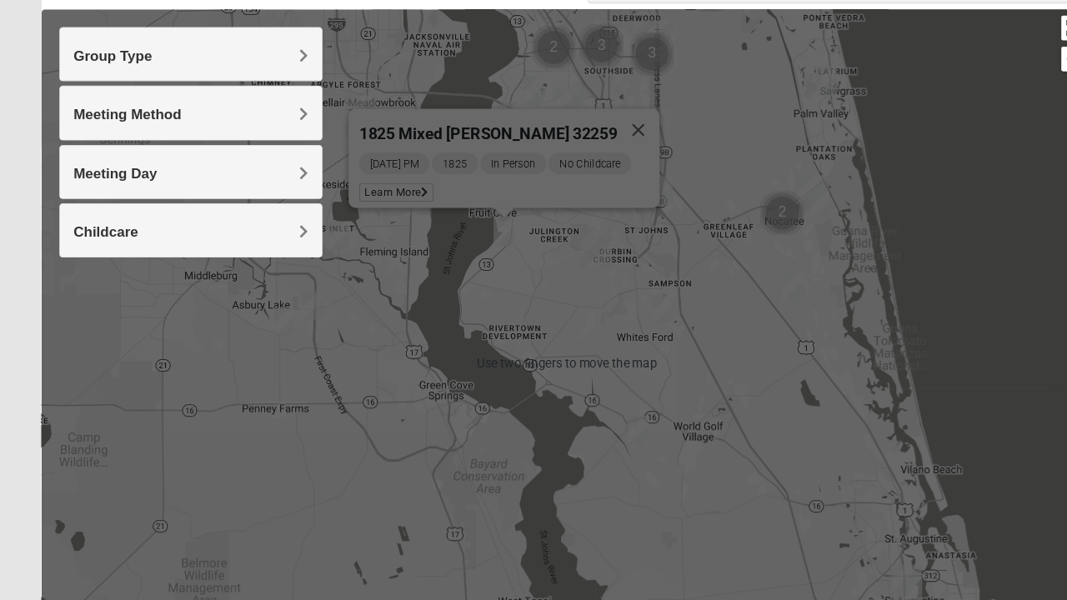
scroll to position [176, 0]
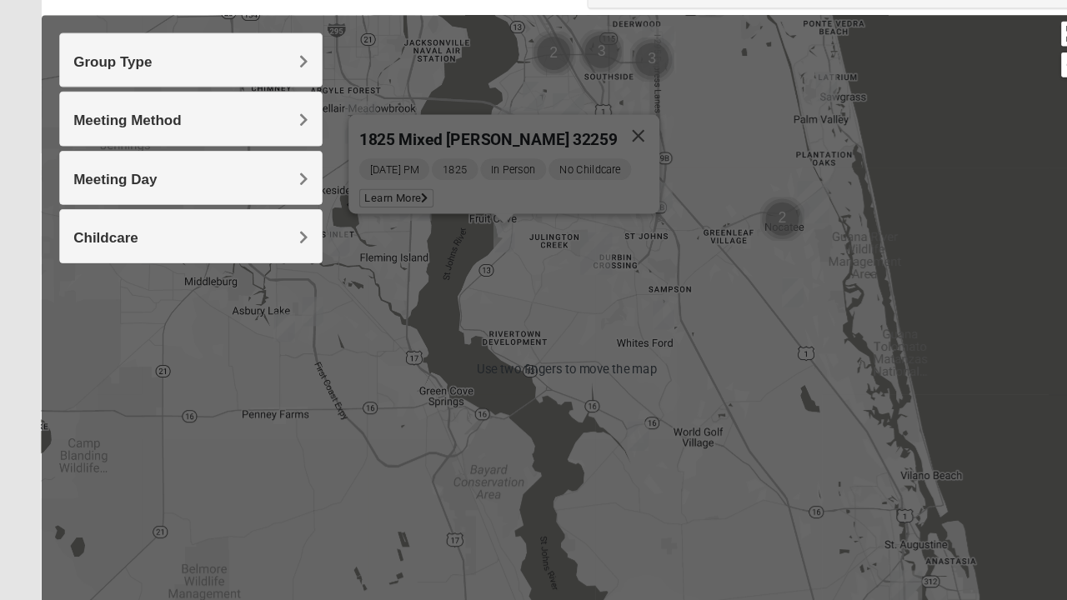
click at [602, 120] on button "Close" at bounding box center [601, 128] width 40 height 40
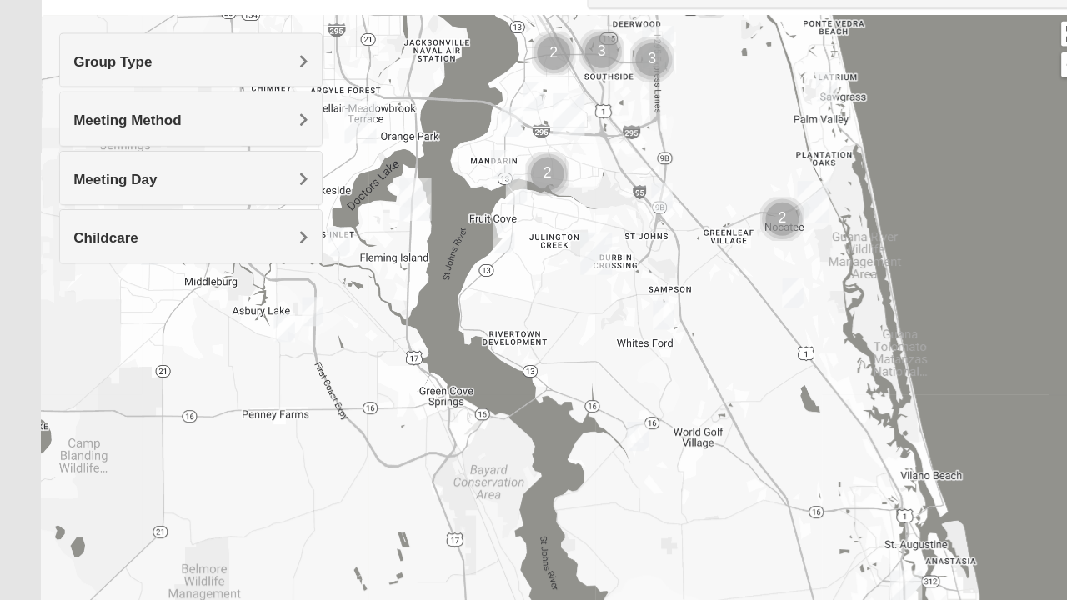
click at [491, 183] on img "Cluster of 2 groups" at bounding box center [515, 163] width 55 height 55
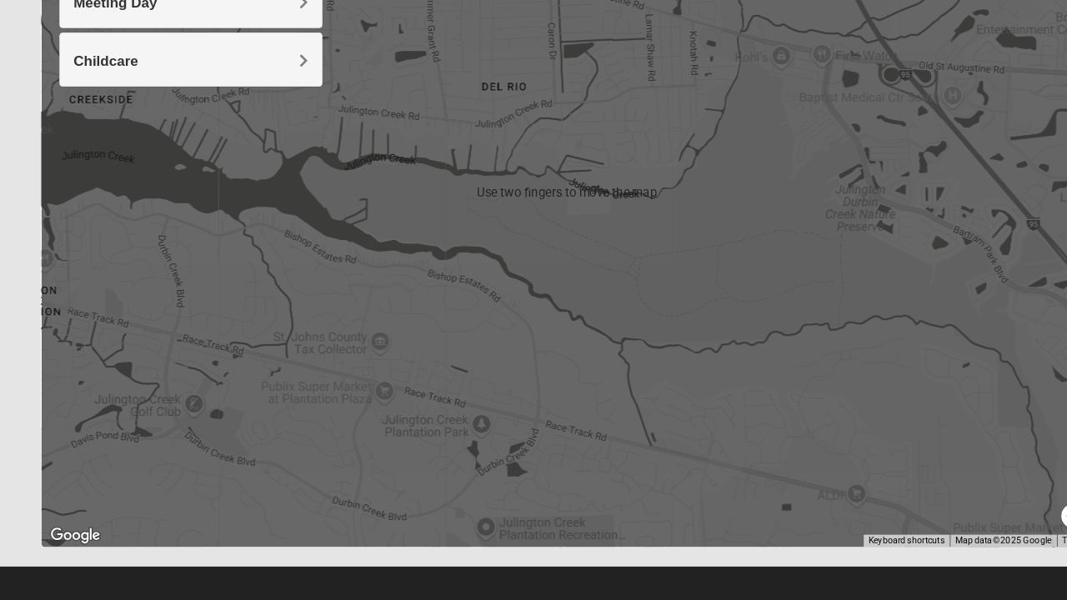
scroll to position [308, 0]
